Goal: Task Accomplishment & Management: Use online tool/utility

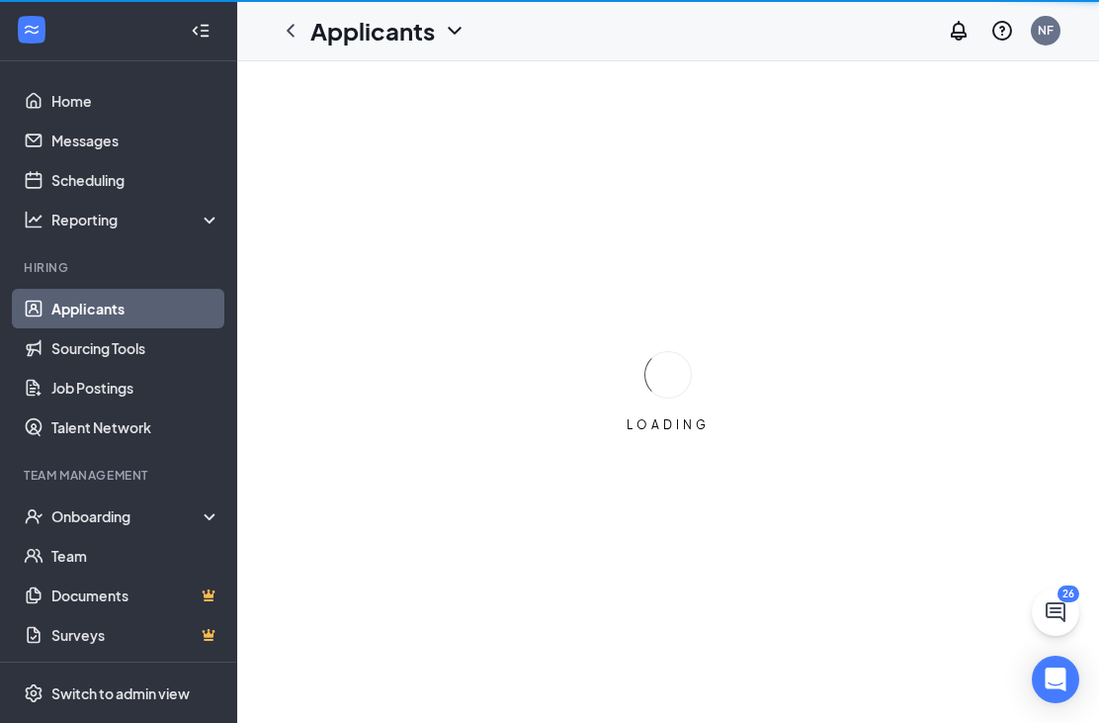
scroll to position [63, 0]
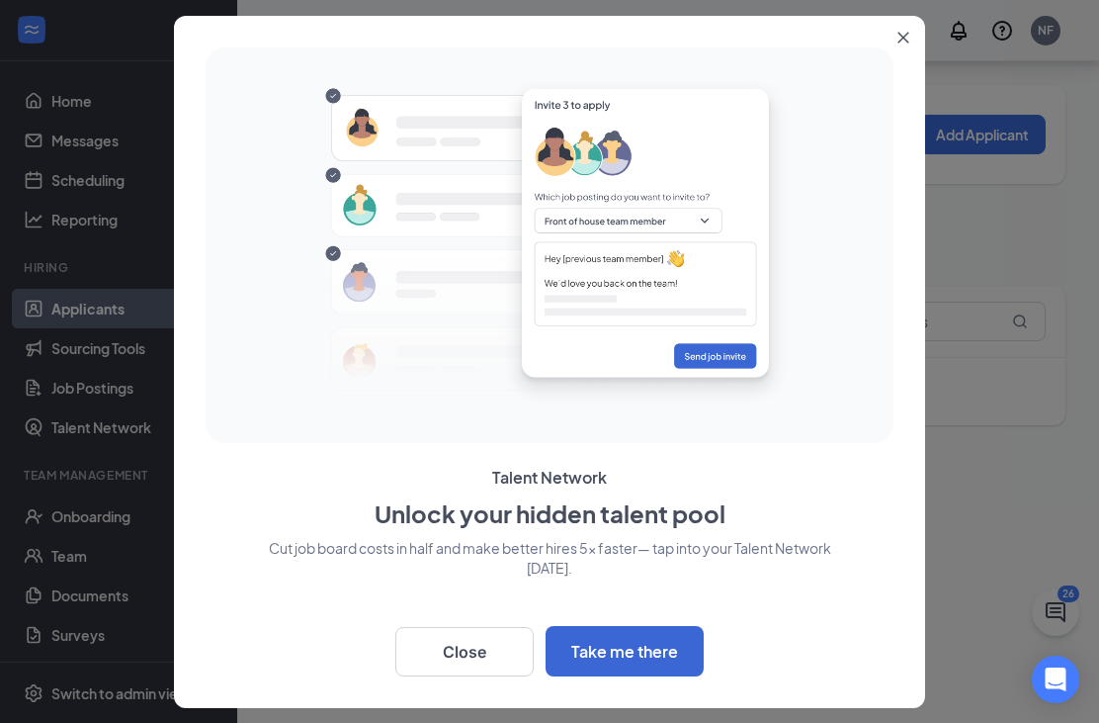
click at [477, 629] on button "Close" at bounding box center [464, 651] width 138 height 49
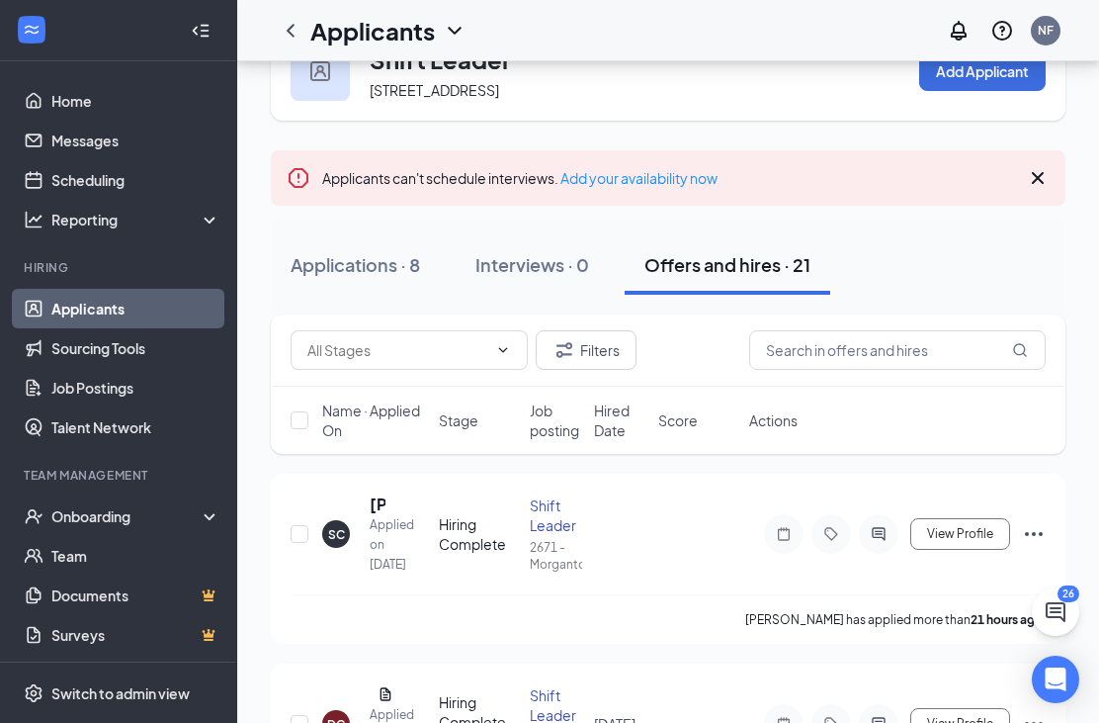
click at [461, 644] on div "[PERSON_NAME] has applied more than 21 hours ago ." at bounding box center [668, 618] width 755 height 49
click at [51, 303] on link "Applicants" at bounding box center [135, 309] width 169 height 40
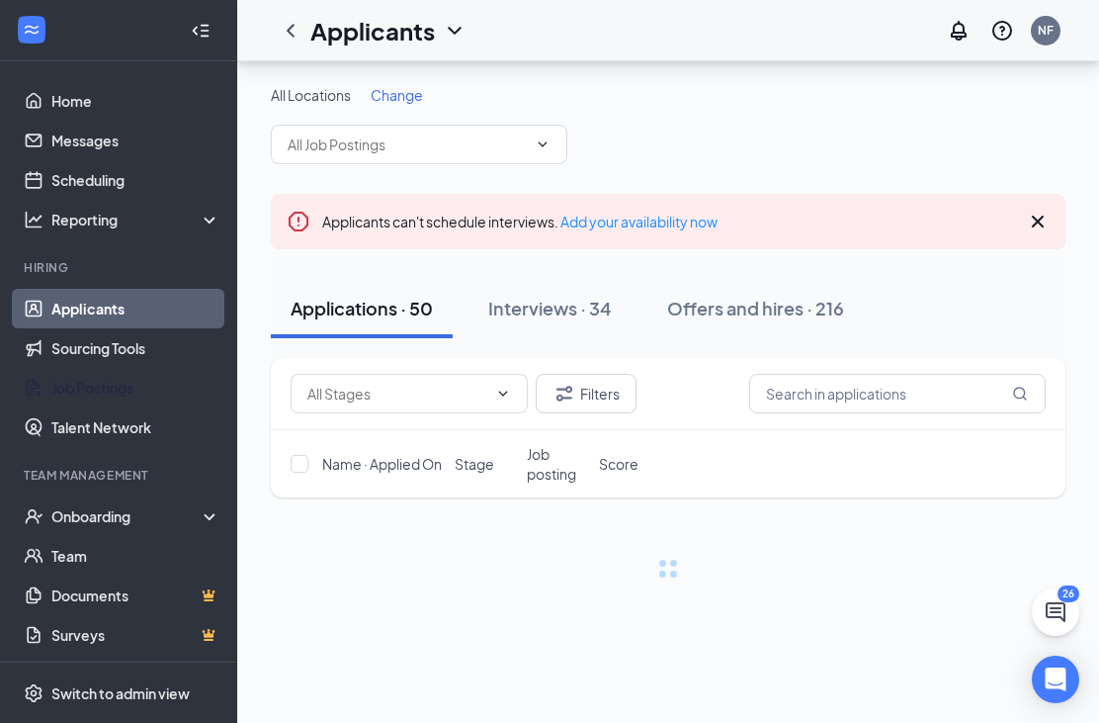
click at [72, 506] on div "Onboarding" at bounding box center [127, 516] width 152 height 20
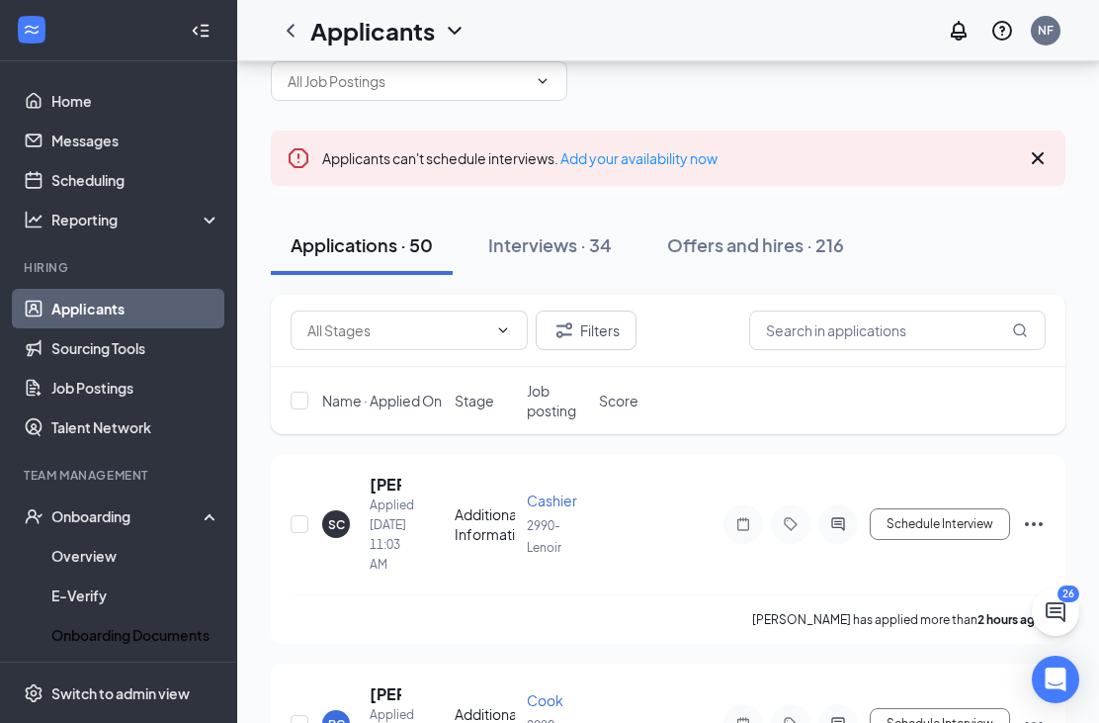
click at [106, 653] on link "Onboarding Documents" at bounding box center [135, 635] width 169 height 40
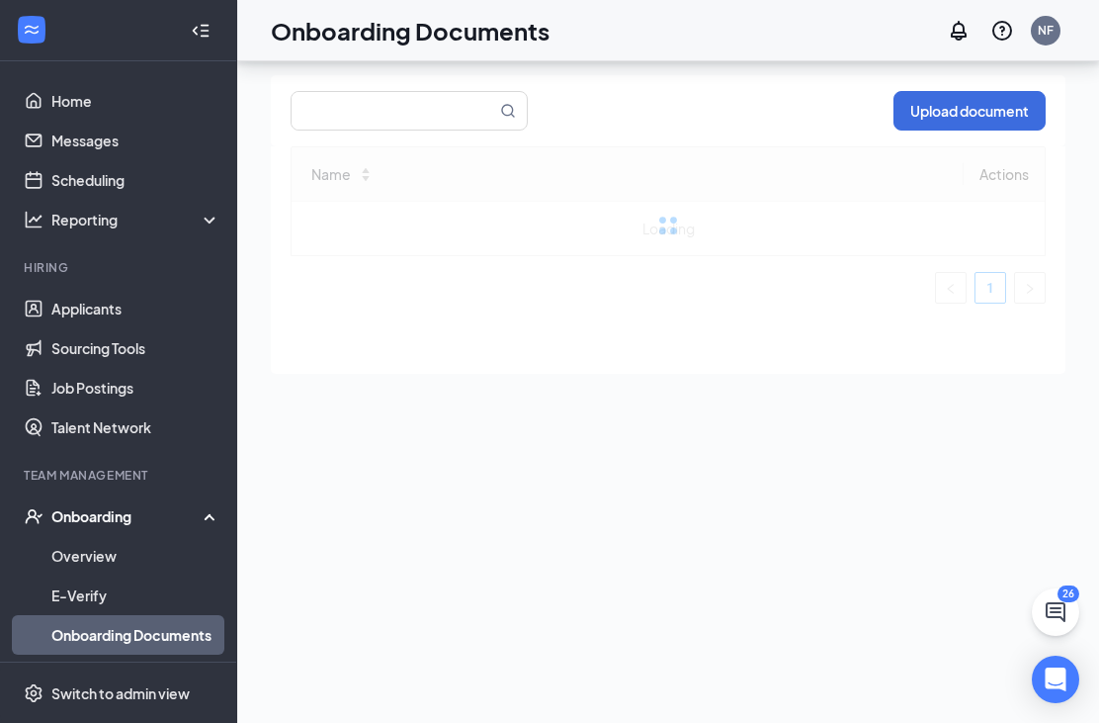
click at [101, 669] on link "Activity log" at bounding box center [135, 674] width 169 height 40
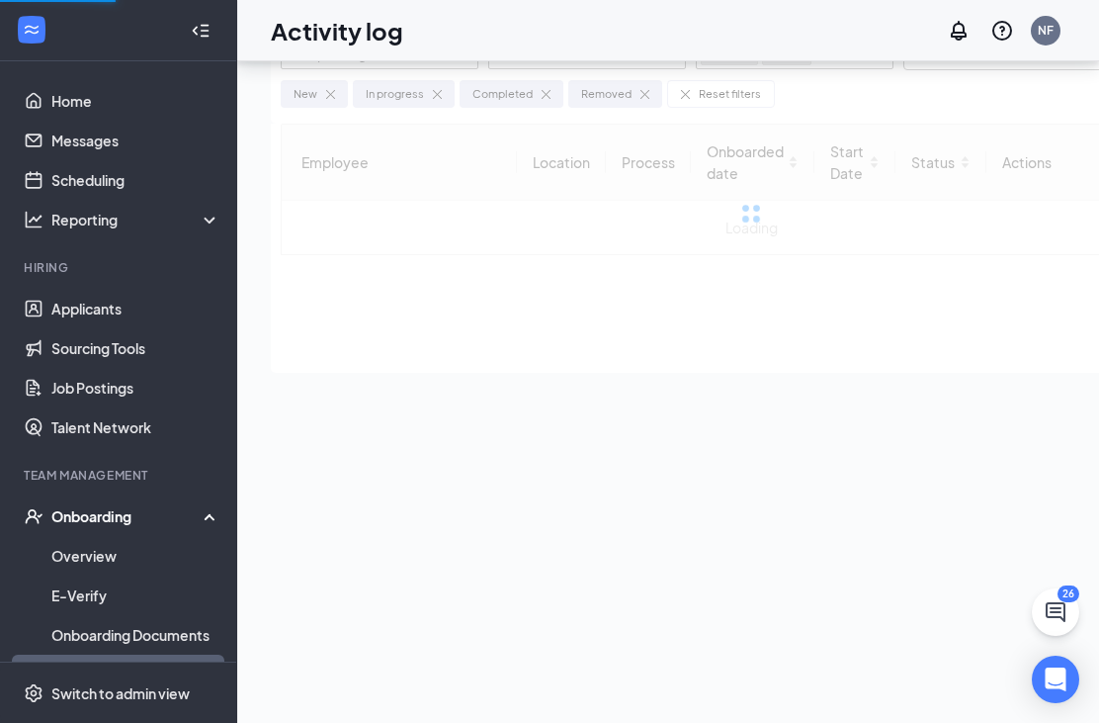
click at [107, 609] on link "E-Verify" at bounding box center [135, 595] width 169 height 40
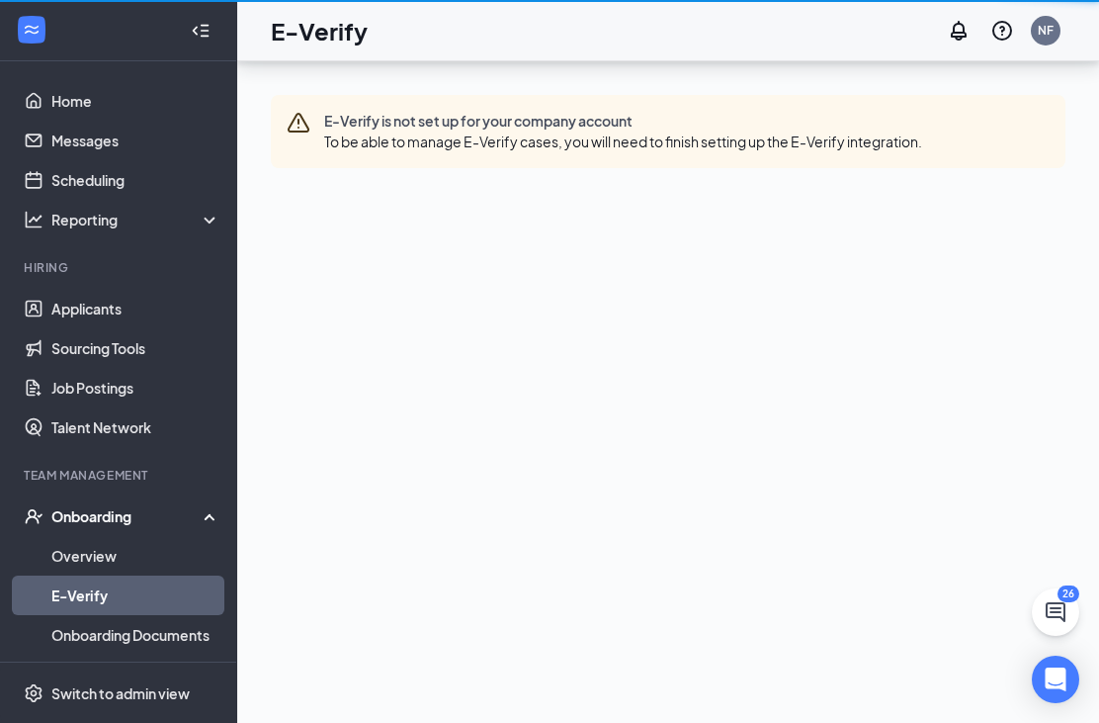
click at [95, 639] on link "Onboarding Documents" at bounding box center [135, 635] width 169 height 40
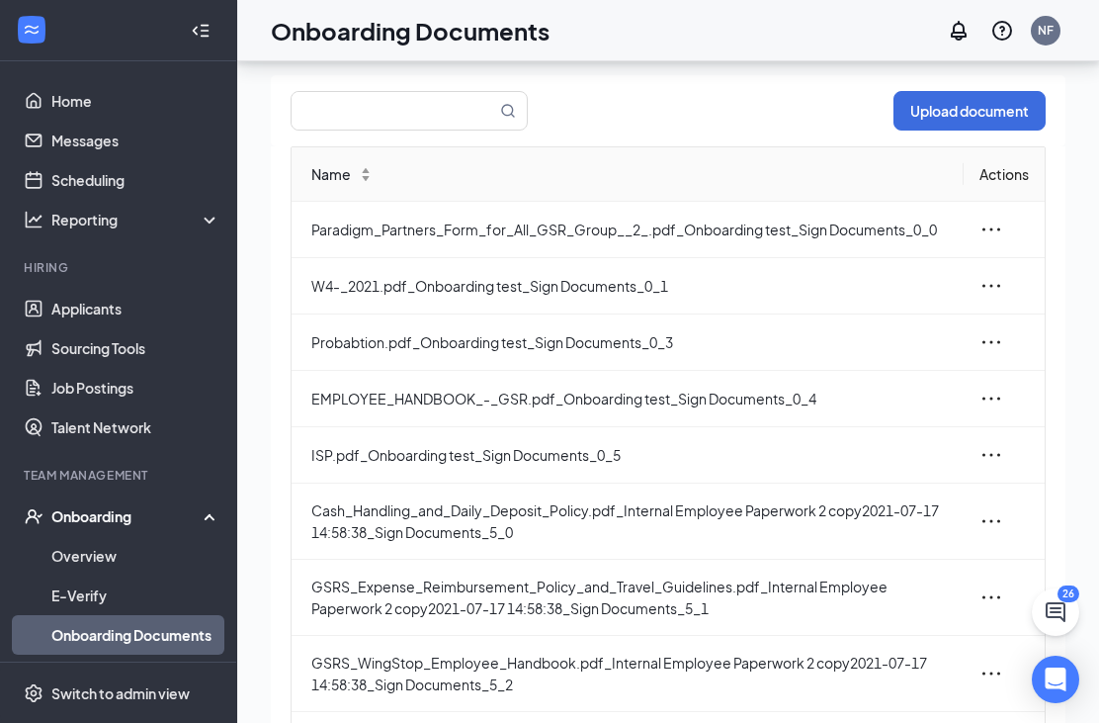
click at [85, 665] on link "Activity log" at bounding box center [135, 674] width 169 height 40
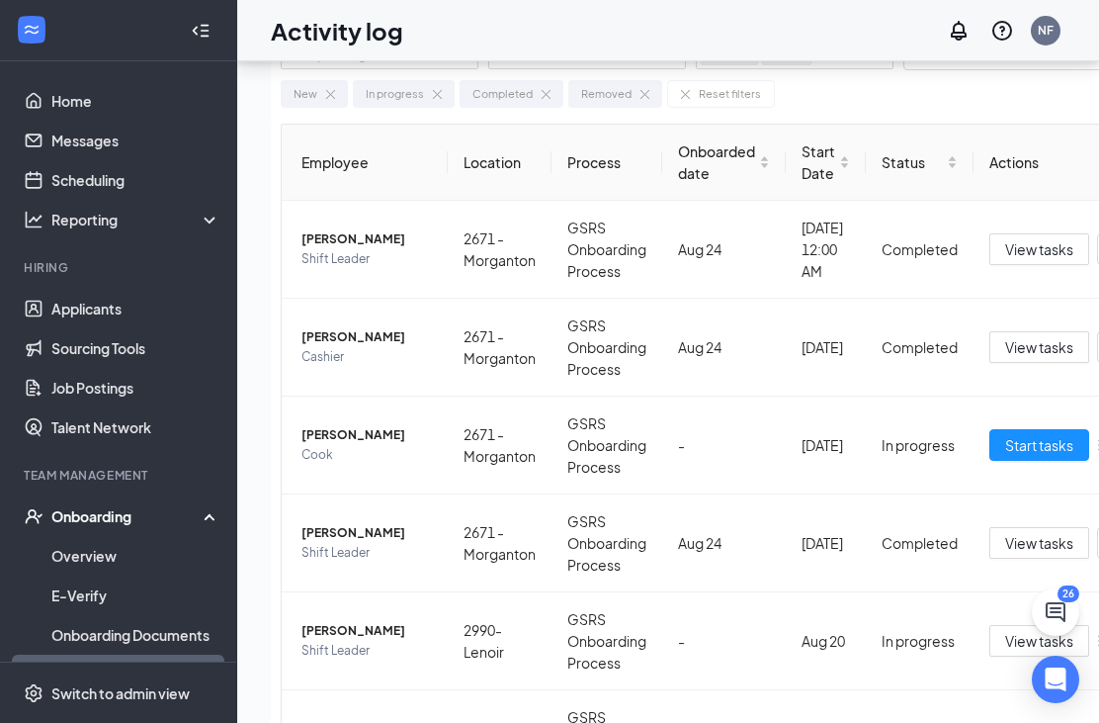
click at [971, 68] on input "text" at bounding box center [997, 54] width 185 height 31
click at [974, 71] on div "New In progress Completed Removed Reset filters" at bounding box center [751, 89] width 941 height 37
click at [934, 68] on input "text" at bounding box center [997, 54] width 185 height 31
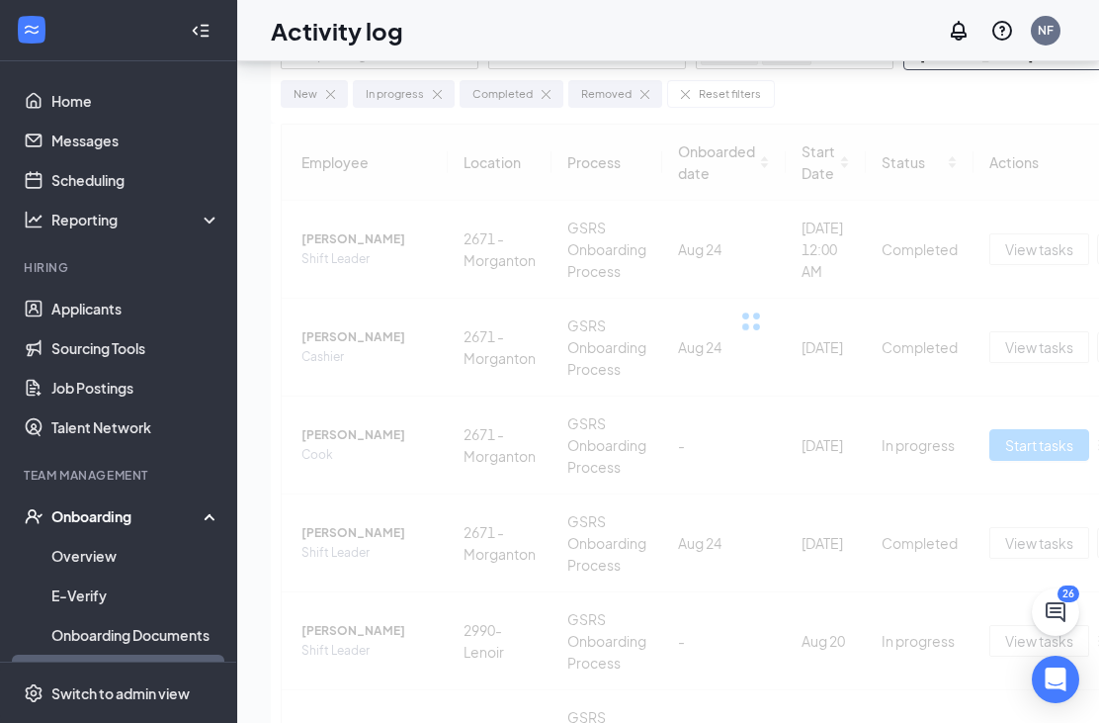
type input "[PERSON_NAME]"
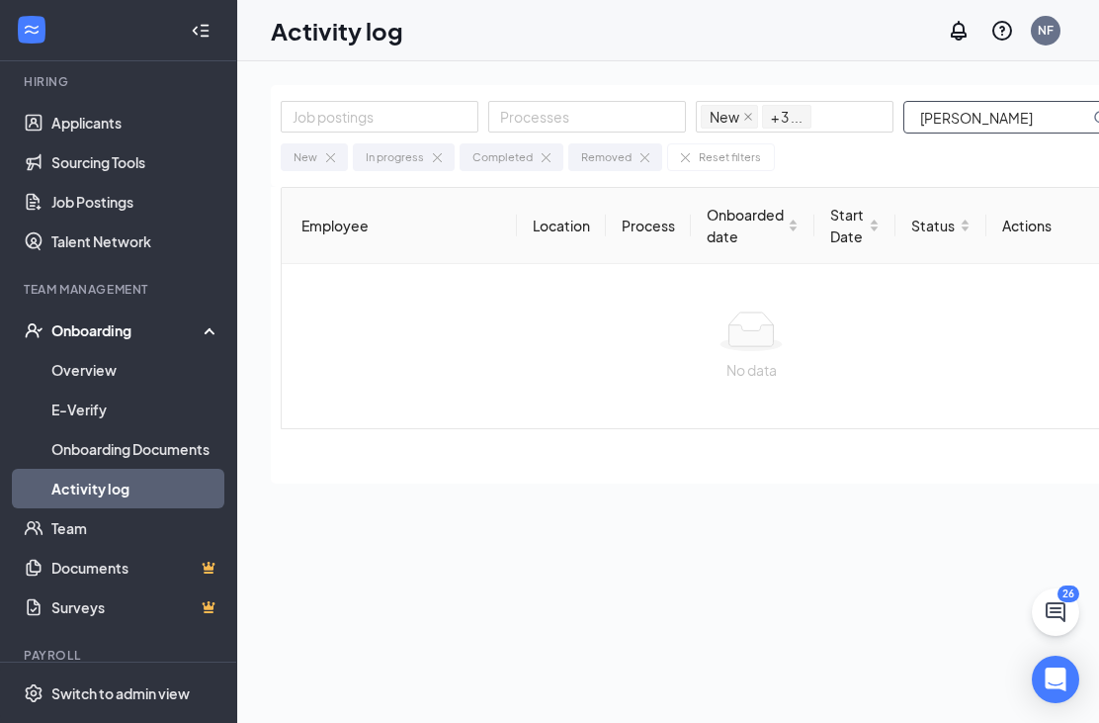
scroll to position [185, 0]
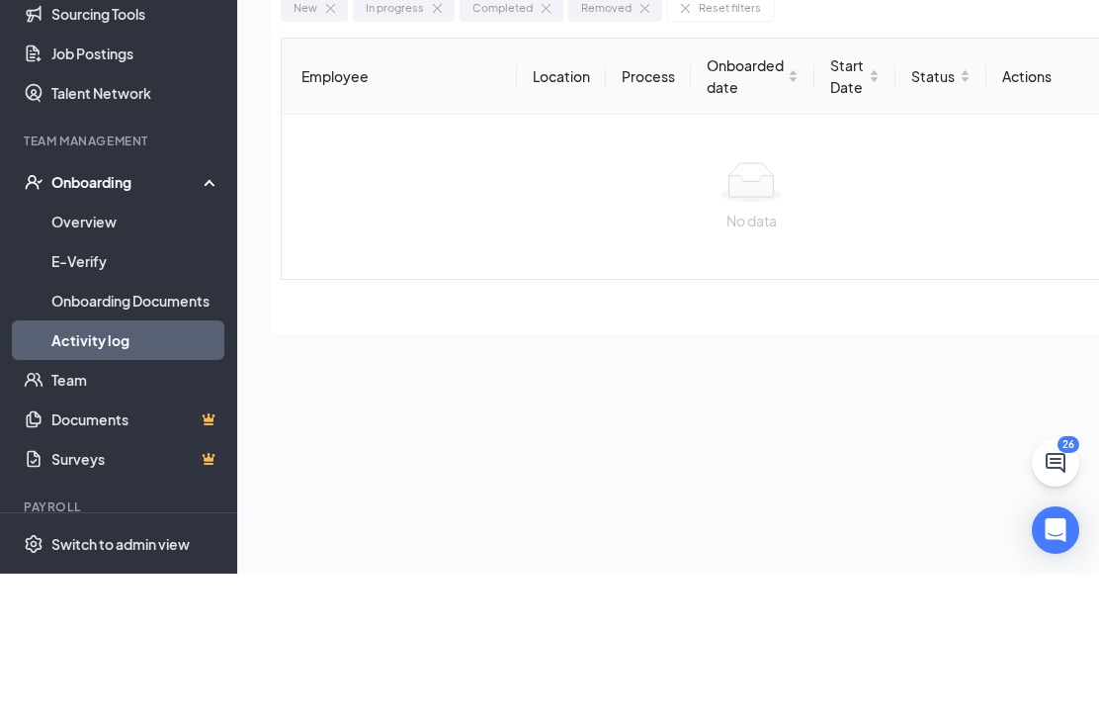
click at [65, 470] on link "Activity log" at bounding box center [135, 490] width 169 height 40
